Goal: Task Accomplishment & Management: Manage account settings

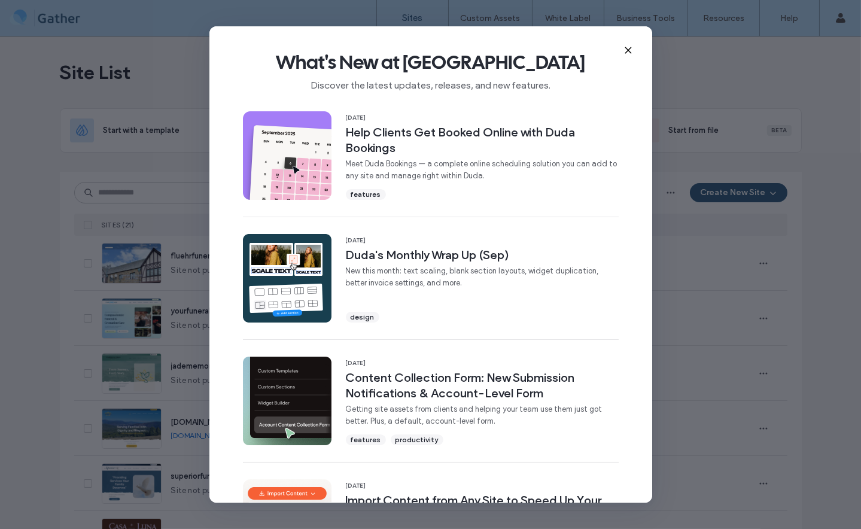
click at [629, 49] on use at bounding box center [627, 50] width 5 height 5
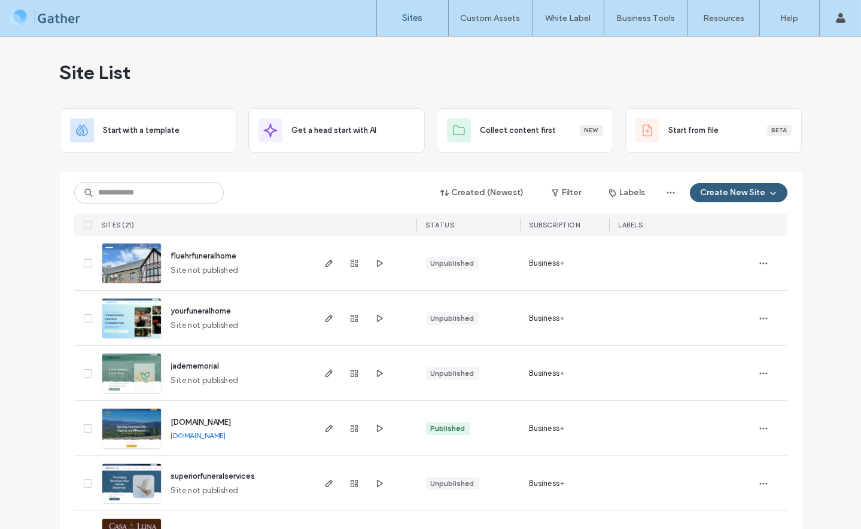
click at [194, 310] on span "yourfuneralhome" at bounding box center [201, 310] width 60 height 9
drag, startPoint x: 233, startPoint y: 312, endPoint x: 171, endPoint y: 305, distance: 62.7
click at [171, 305] on div "yourfuneralhome Site not published" at bounding box center [237, 318] width 151 height 54
copy span "yourfuneralhome"
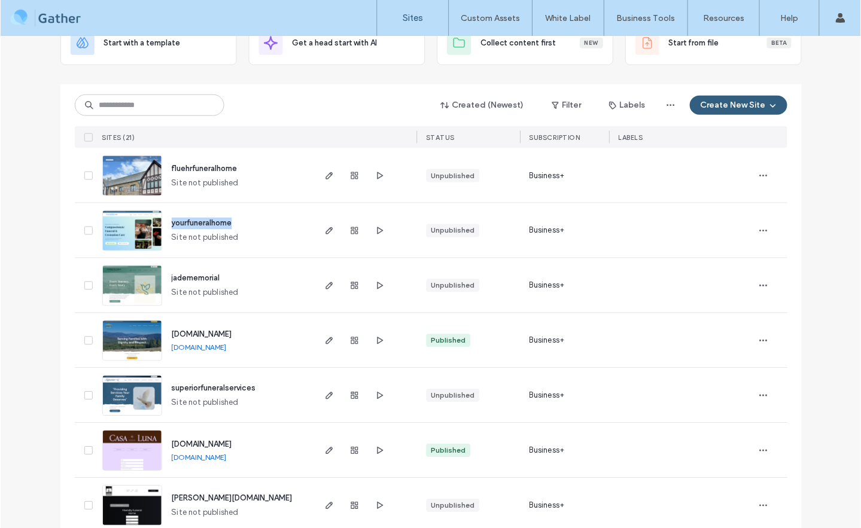
scroll to position [154, 0]
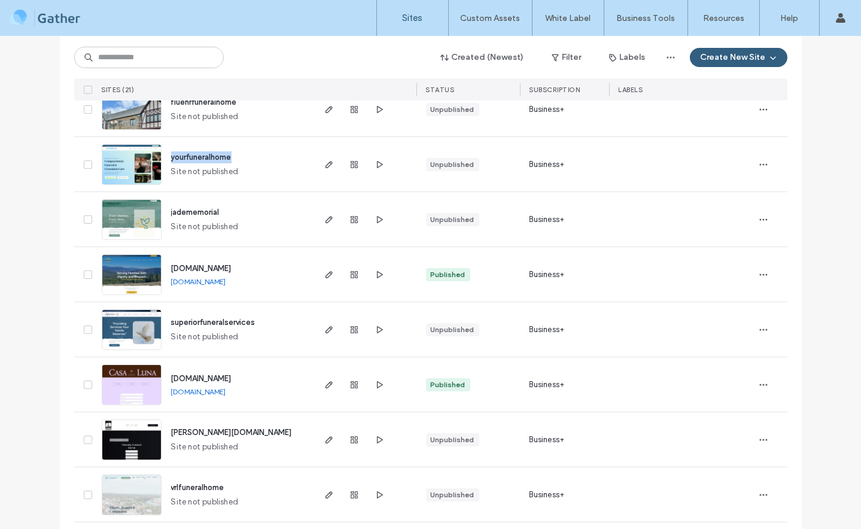
drag, startPoint x: 275, startPoint y: 391, endPoint x: 244, endPoint y: 394, distance: 31.2
click at [244, 394] on div "testsite6.gathercloud.website testsite6.gathercloud.website" at bounding box center [237, 384] width 151 height 54
click at [272, 394] on div "testsite6.gathercloud.website testsite6.gathercloud.website" at bounding box center [237, 384] width 151 height 54
drag, startPoint x: 272, startPoint y: 394, endPoint x: 318, endPoint y: 376, distance: 48.9
click at [198, 393] on div "testsite6.gathercloud.website testsite6.gathercloud.website" at bounding box center [237, 384] width 151 height 54
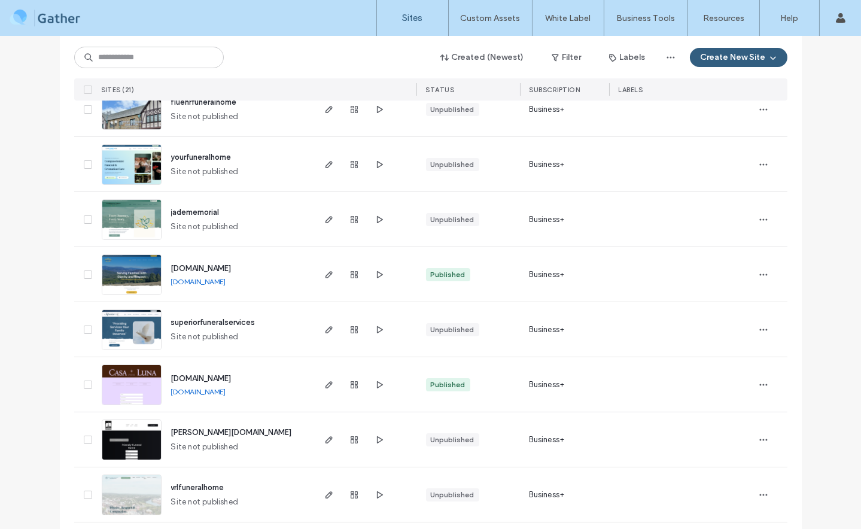
copy link "gathercloud.website"
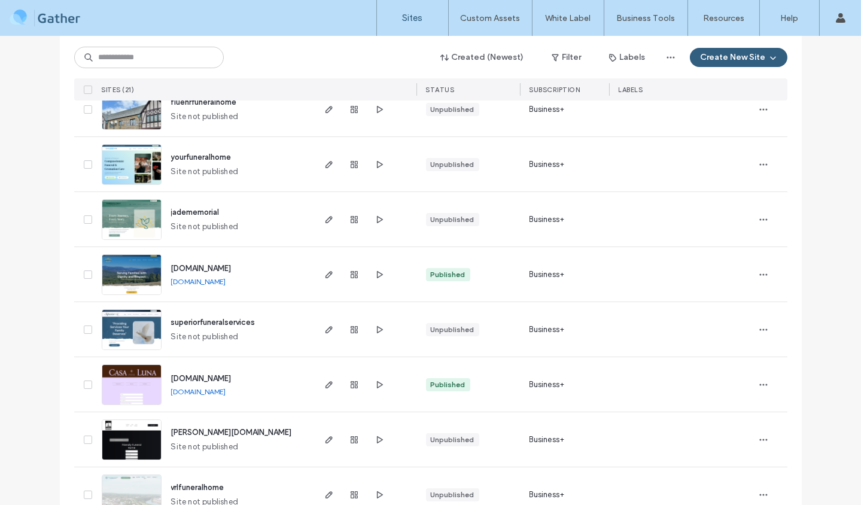
click at [184, 153] on span "yourfuneralhome" at bounding box center [201, 157] width 60 height 9
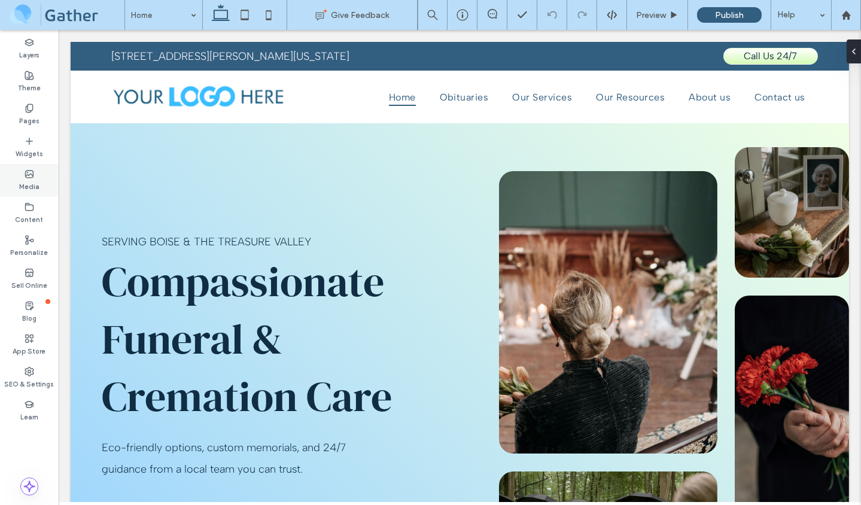
click at [40, 180] on div "Media" at bounding box center [29, 180] width 59 height 33
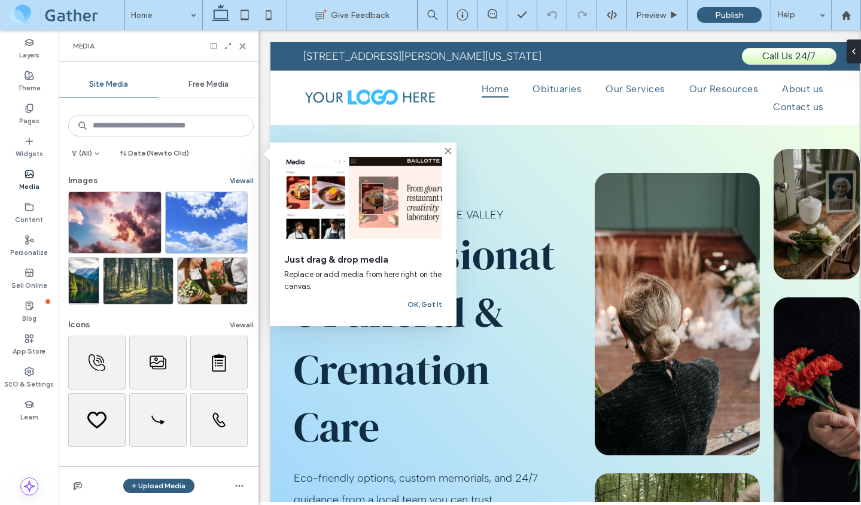
click at [243, 180] on button "View all" at bounding box center [242, 181] width 24 height 14
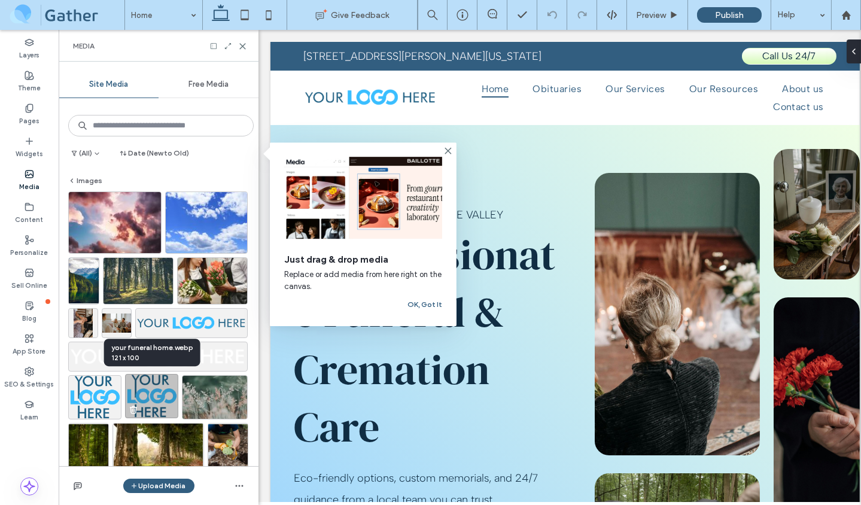
click at [161, 389] on img at bounding box center [151, 396] width 53 height 44
click at [162, 405] on img at bounding box center [151, 396] width 53 height 44
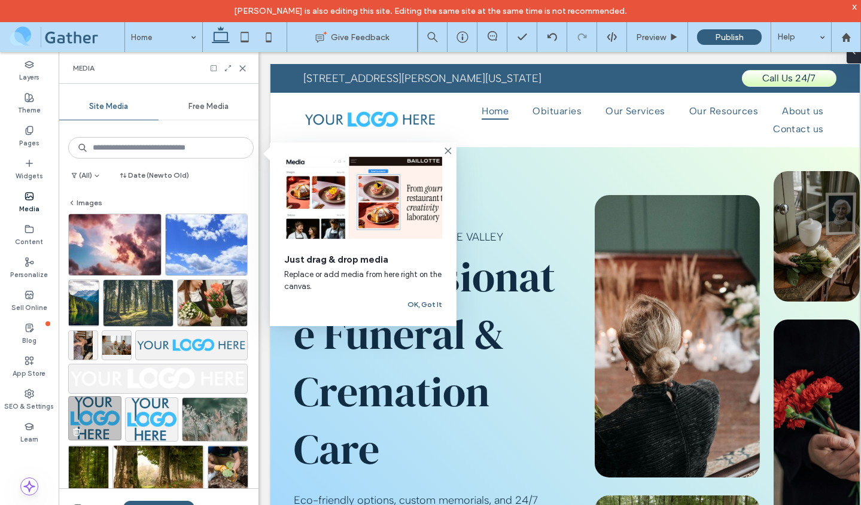
click at [93, 411] on img at bounding box center [94, 418] width 53 height 44
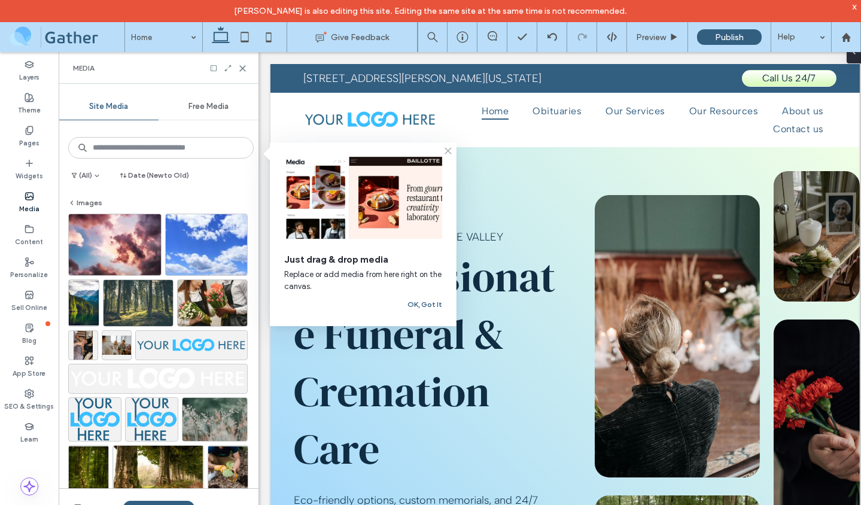
click at [446, 151] on icon at bounding box center [448, 151] width 10 height 10
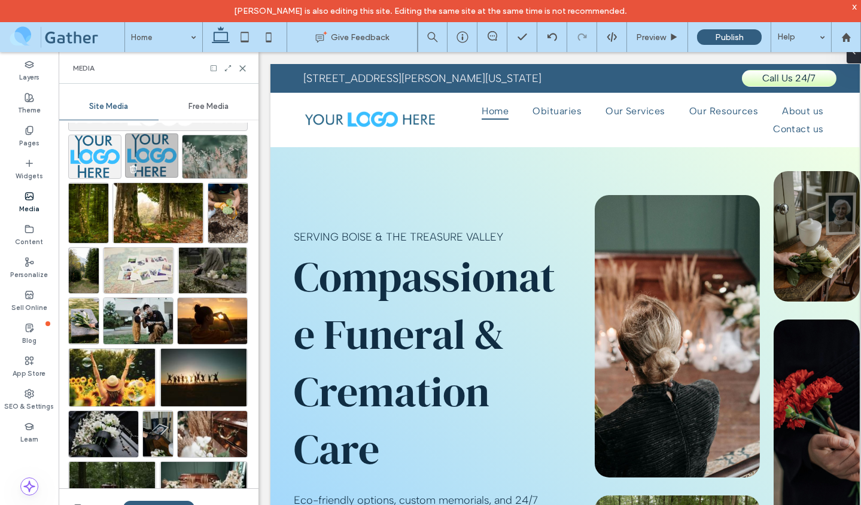
scroll to position [273, 0]
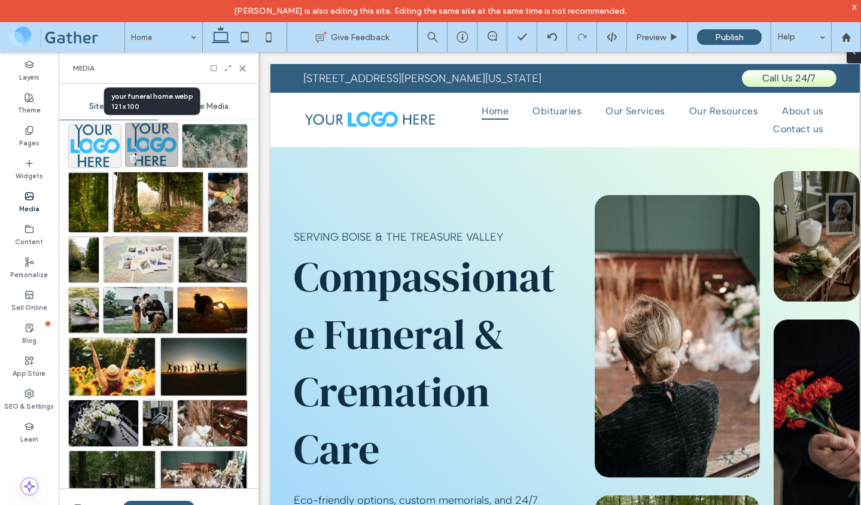
click at [153, 150] on img at bounding box center [151, 145] width 53 height 44
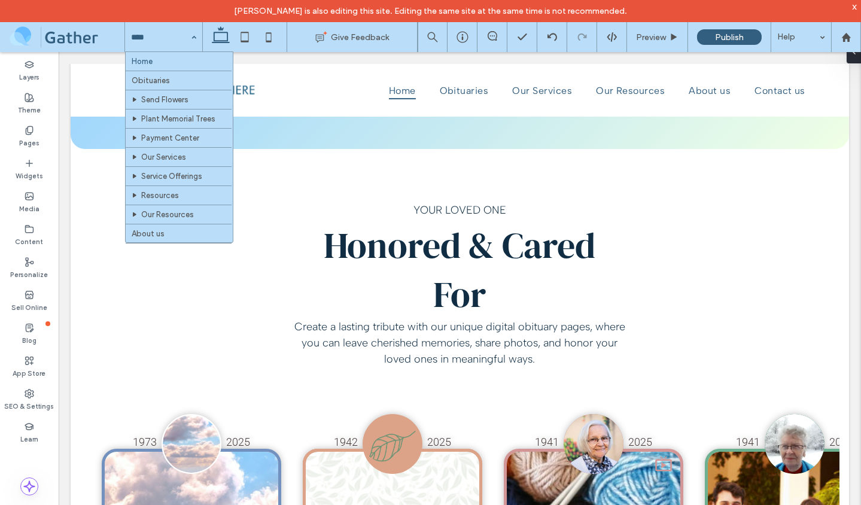
scroll to position [586, 0]
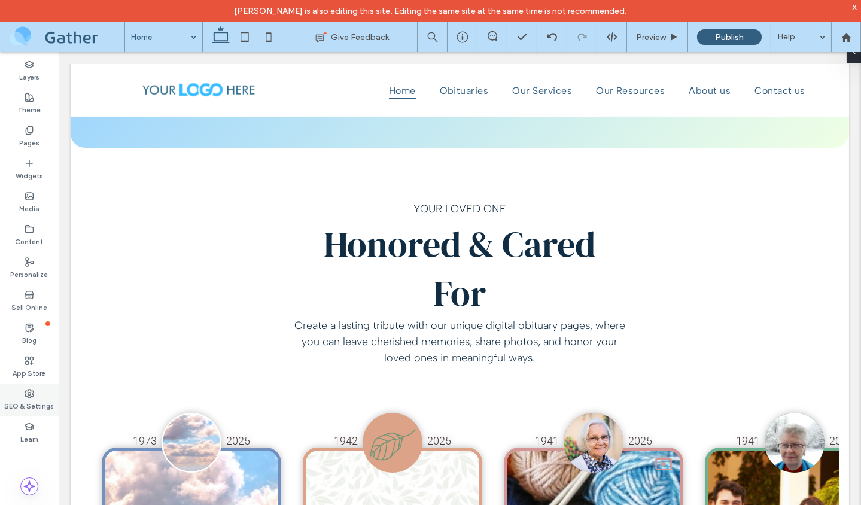
click at [32, 388] on span at bounding box center [30, 393] width 10 height 10
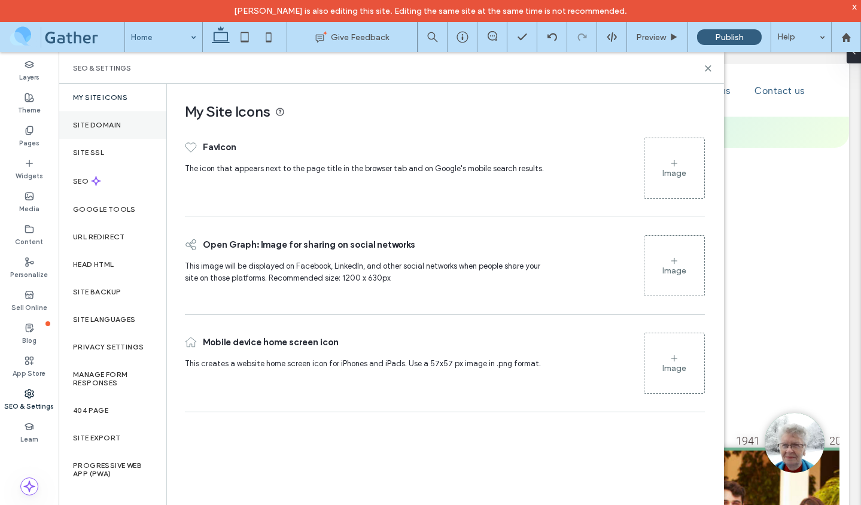
click at [83, 118] on div "Site Domain" at bounding box center [113, 125] width 108 height 28
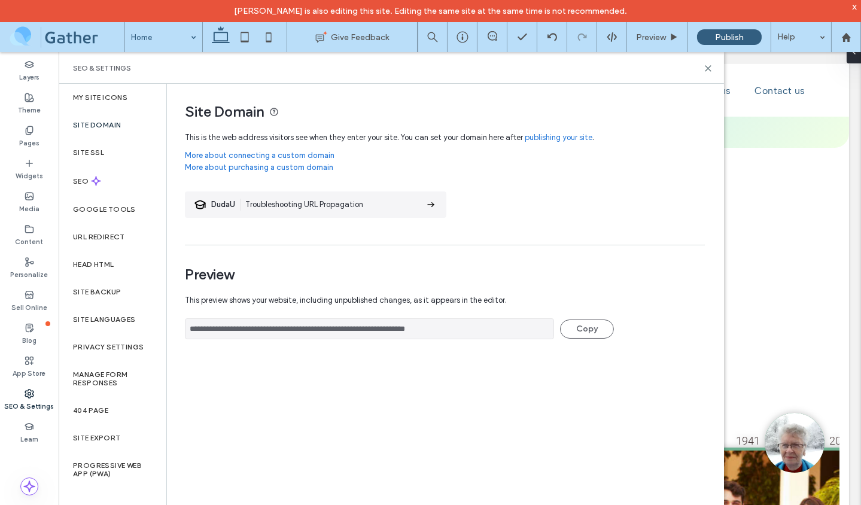
drag, startPoint x: 498, startPoint y: 332, endPoint x: 415, endPoint y: 326, distance: 82.8
click at [415, 326] on input "**********" at bounding box center [369, 328] width 369 height 21
drag, startPoint x: 435, startPoint y: 414, endPoint x: 426, endPoint y: 394, distance: 22.2
click at [436, 408] on div "**********" at bounding box center [445, 305] width 556 height 442
